Goal: Book appointment/travel/reservation

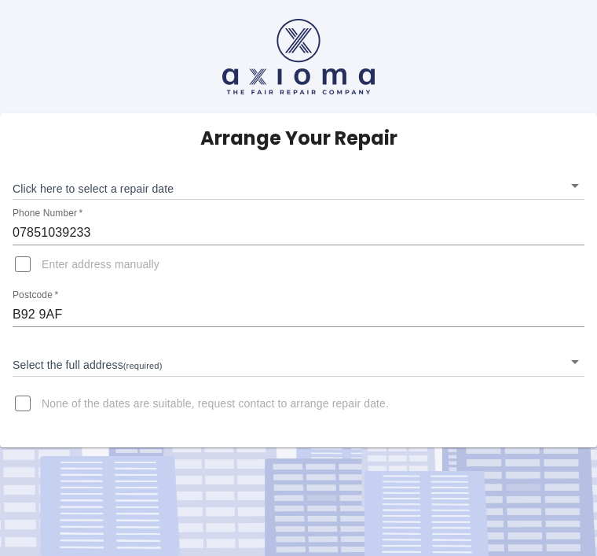
click at [121, 237] on input "07851039233" at bounding box center [299, 232] width 572 height 25
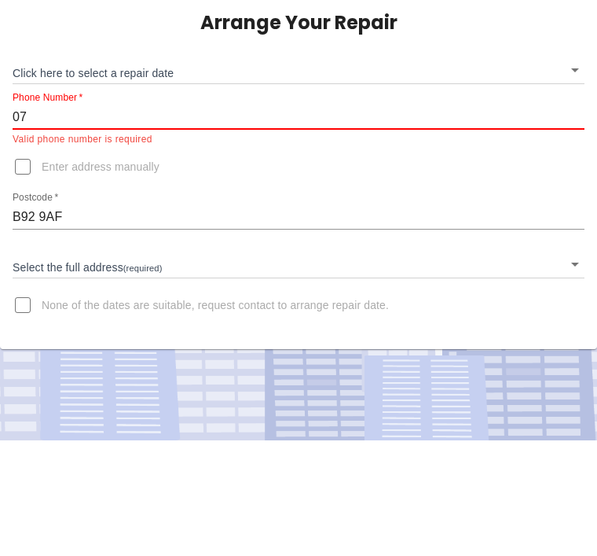
type input "0"
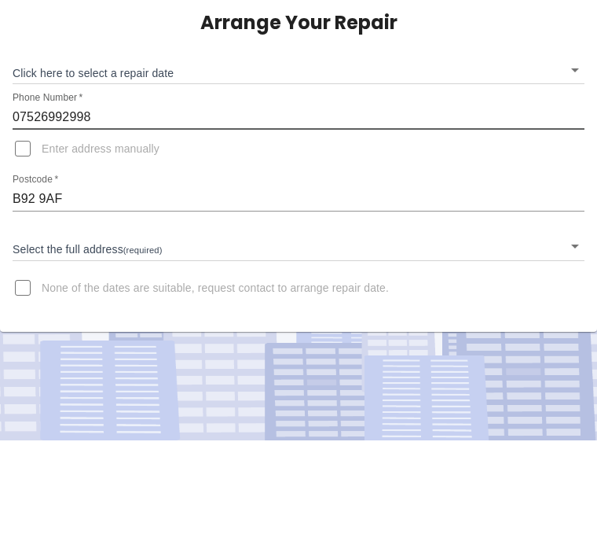
scroll to position [50, 0]
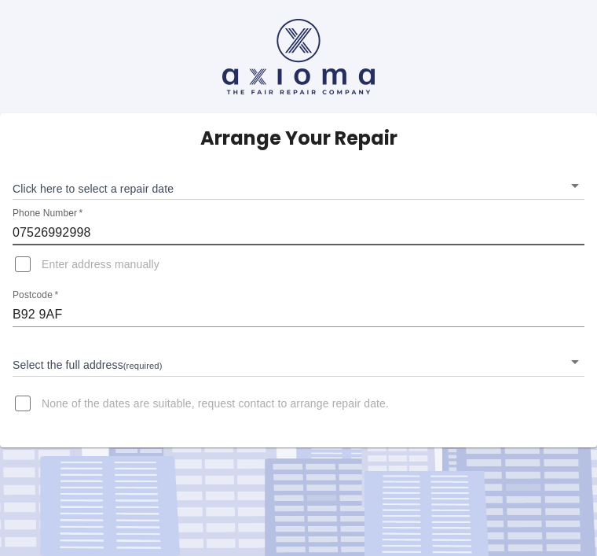
type input "07526992998"
click at [571, 315] on body "Arrange Your Repair Click here to select a repair date ​ Phone Number   * 07526…" at bounding box center [298, 278] width 597 height 556
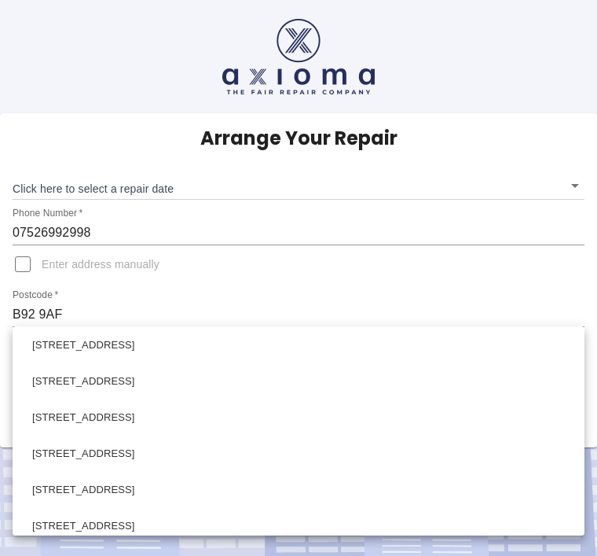
scroll to position [835, 0]
click at [186, 352] on li "[STREET_ADDRESS]" at bounding box center [299, 344] width 564 height 36
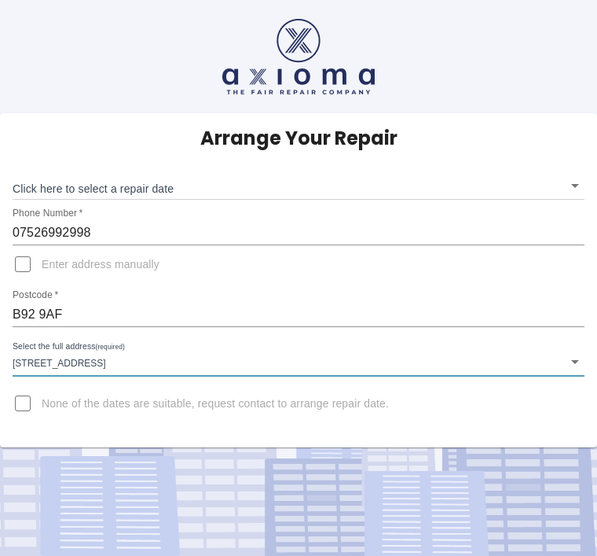
type input "[STREET_ADDRESS]"
click at [141, 186] on body "Arrange Your Repair Click here to select a repair date ​ Phone Number   * 07526…" at bounding box center [298, 278] width 597 height 556
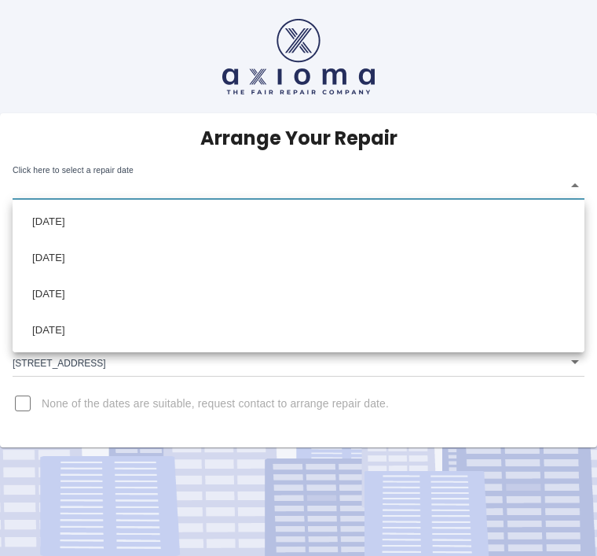
click at [98, 223] on li "[DATE]" at bounding box center [299, 222] width 564 height 36
type input "[DATE]T00:00:00.000Z"
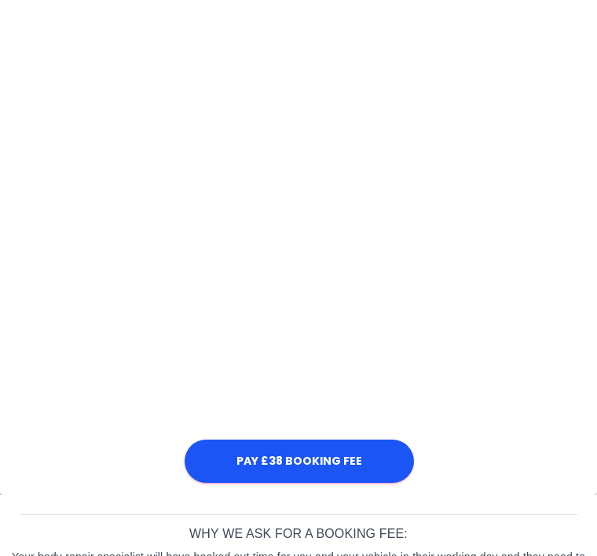
scroll to position [832, 0]
click at [324, 465] on button "Pay £38 Booking Fee" at bounding box center [299, 460] width 229 height 43
